Goal: Information Seeking & Learning: Learn about a topic

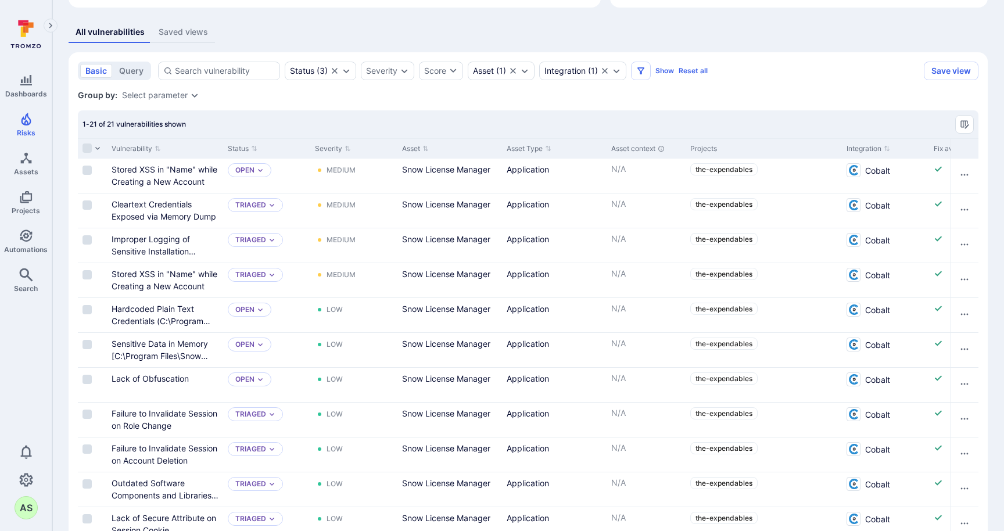
scroll to position [224, 0]
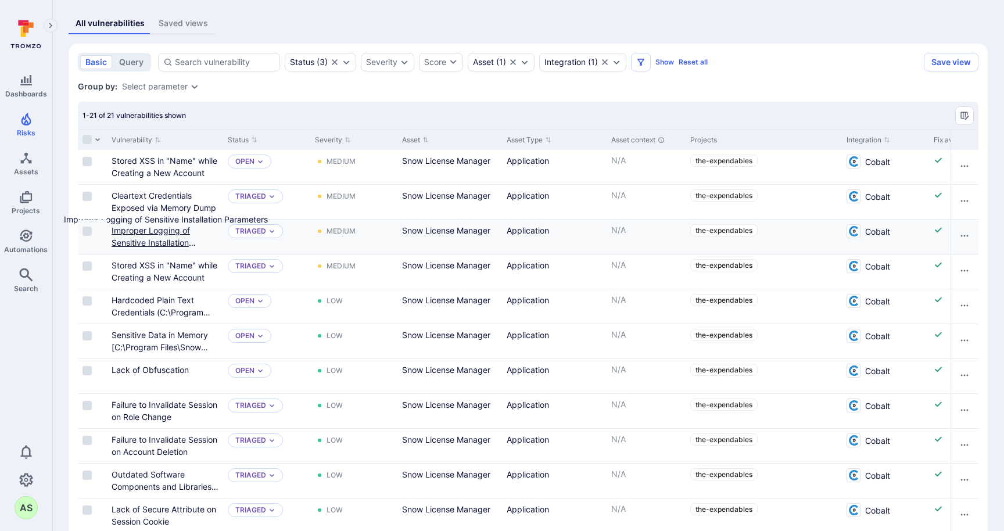
click at [165, 239] on link "Improper Logging of Sensitive Installation Parameters" at bounding box center [154, 242] width 84 height 34
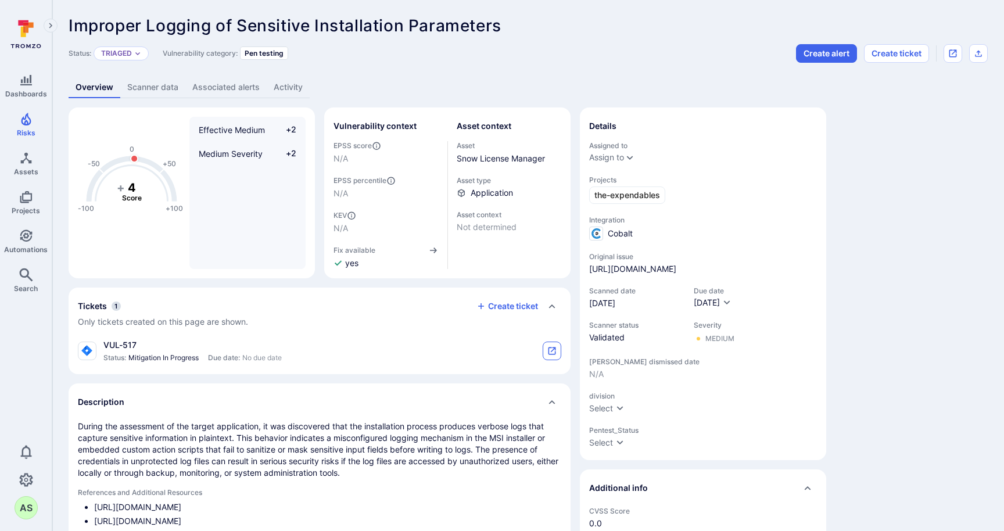
click at [547, 352] on icon "tickets card" at bounding box center [551, 350] width 9 height 9
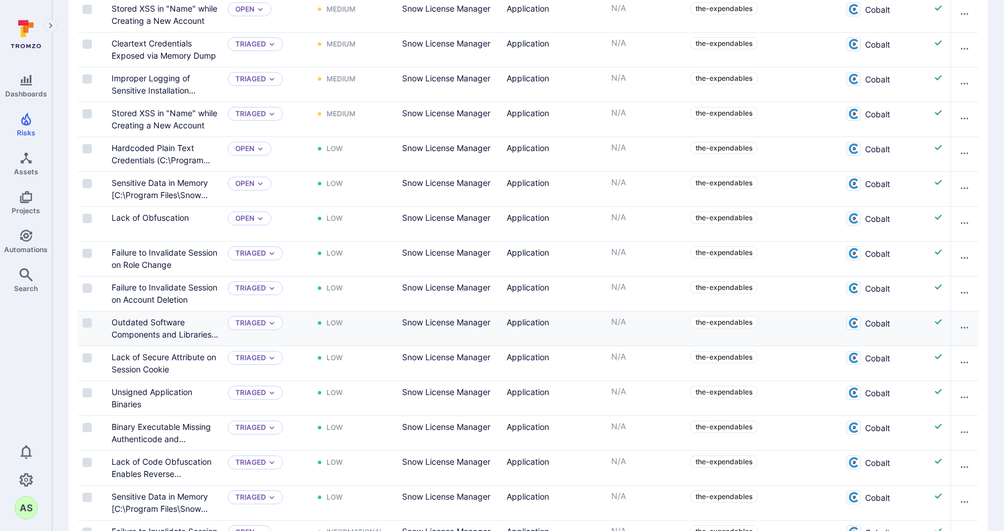
scroll to position [380, 0]
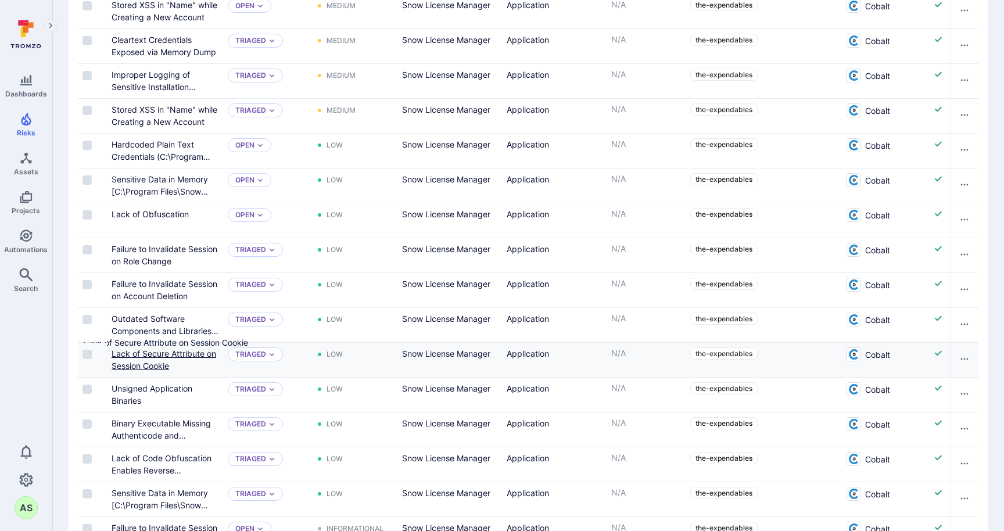
click at [198, 355] on link "Lack of Secure Attribute on Session Cookie" at bounding box center [164, 360] width 105 height 22
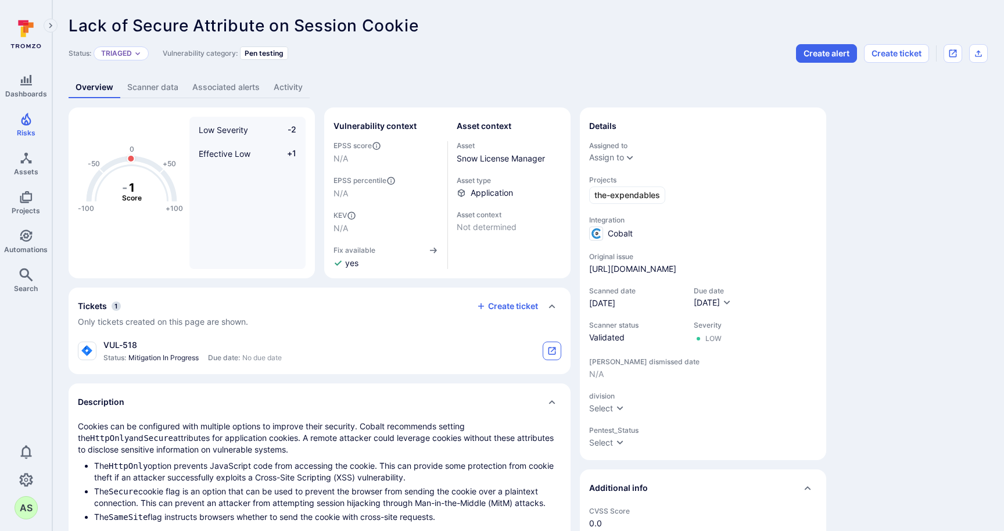
click at [550, 349] on icon "tickets card" at bounding box center [551, 350] width 9 height 9
